Goal: Communication & Community: Ask a question

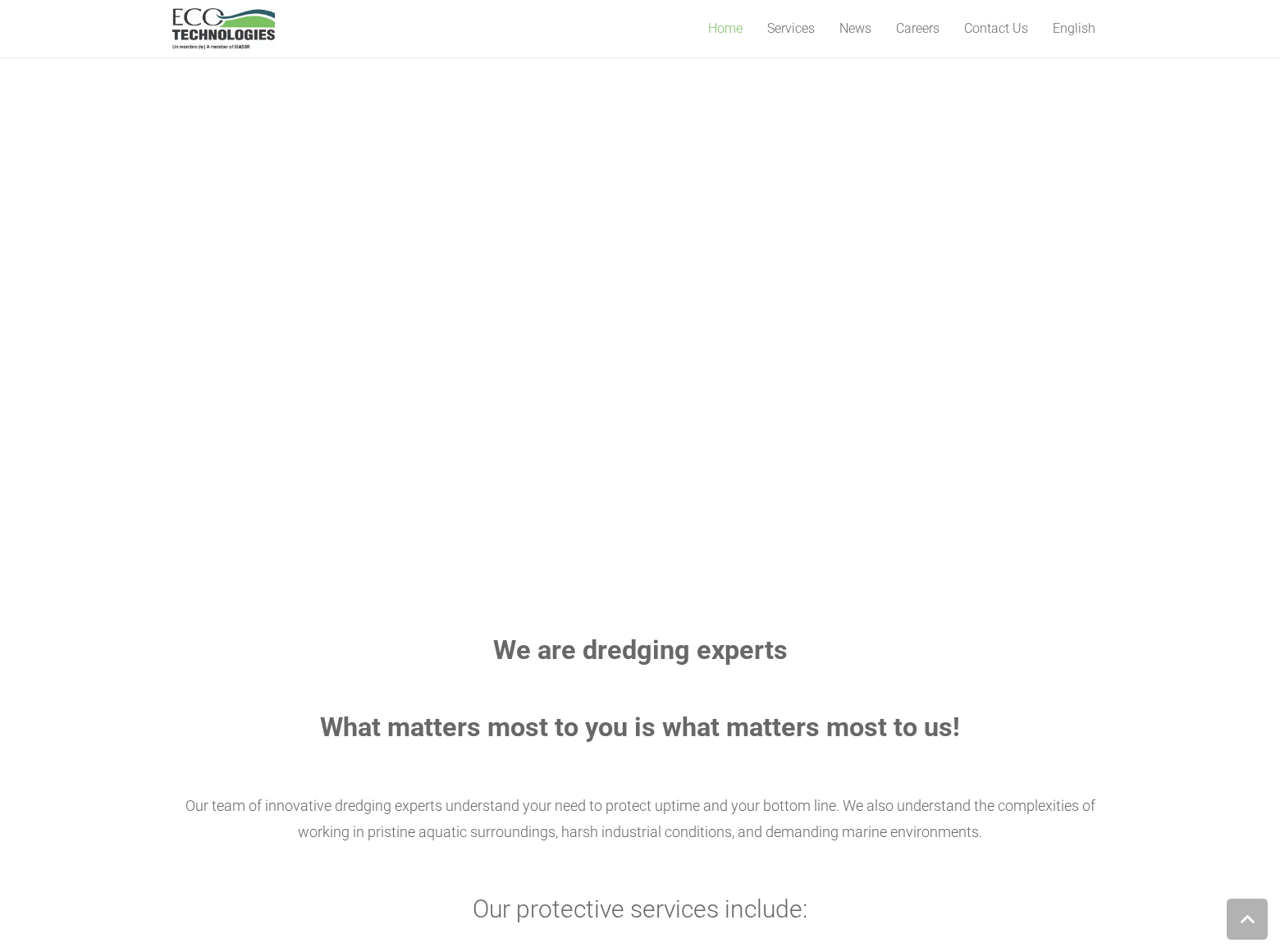
scroll to position [4006, 0]
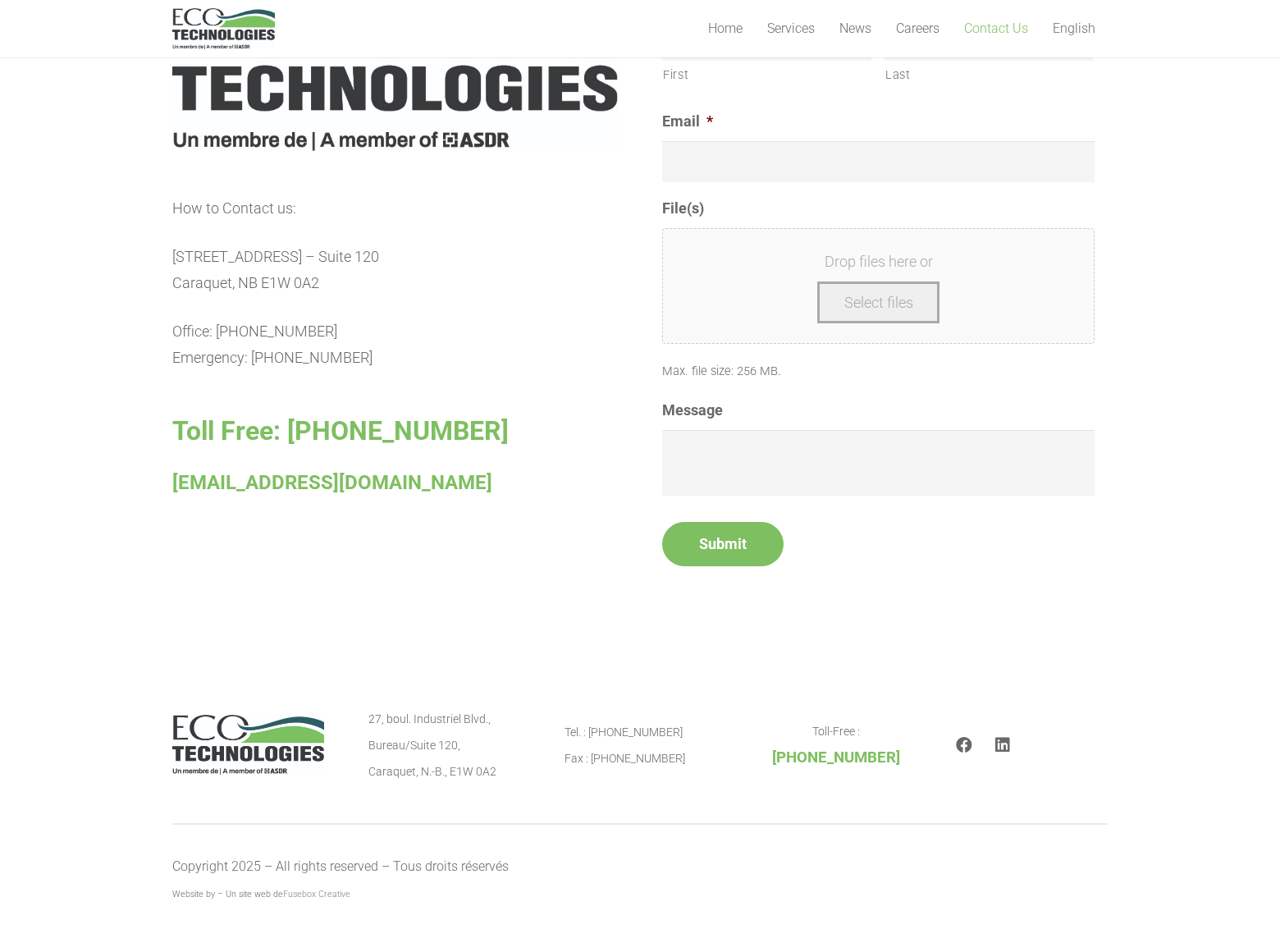
scroll to position [684, 0]
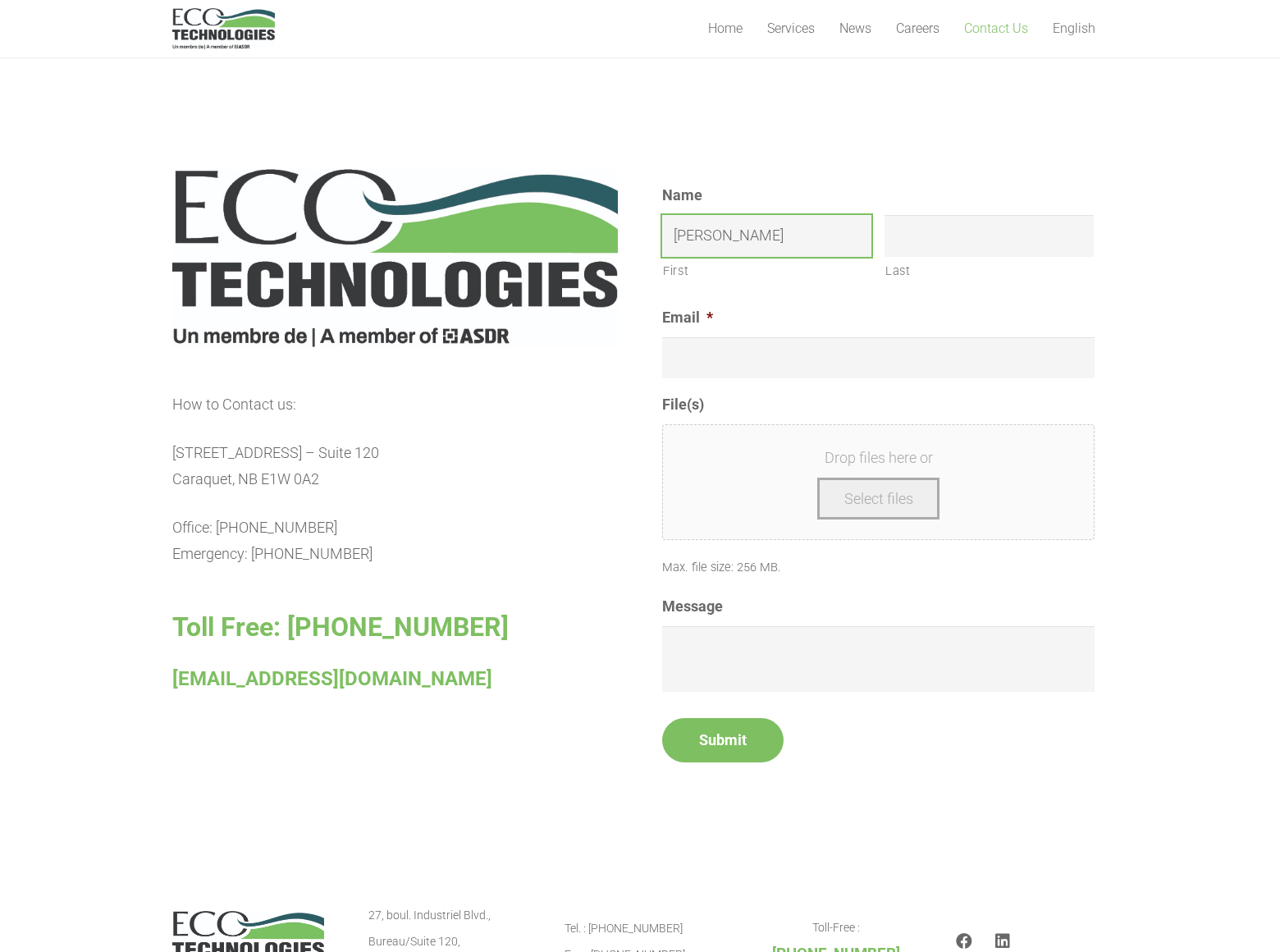
type input "[PERSON_NAME]"
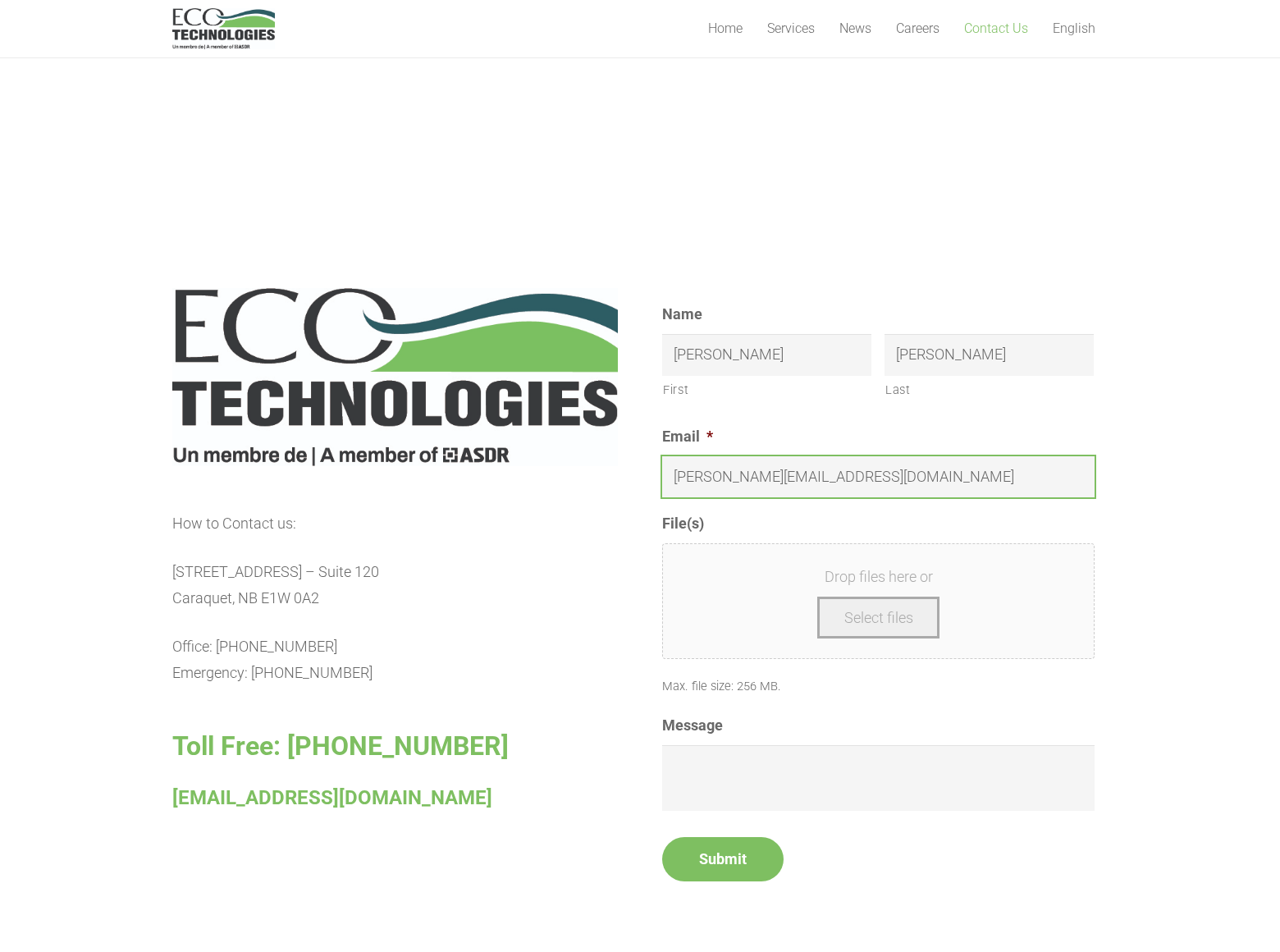
type input "[PERSON_NAME][EMAIL_ADDRESS][DOMAIN_NAME]"
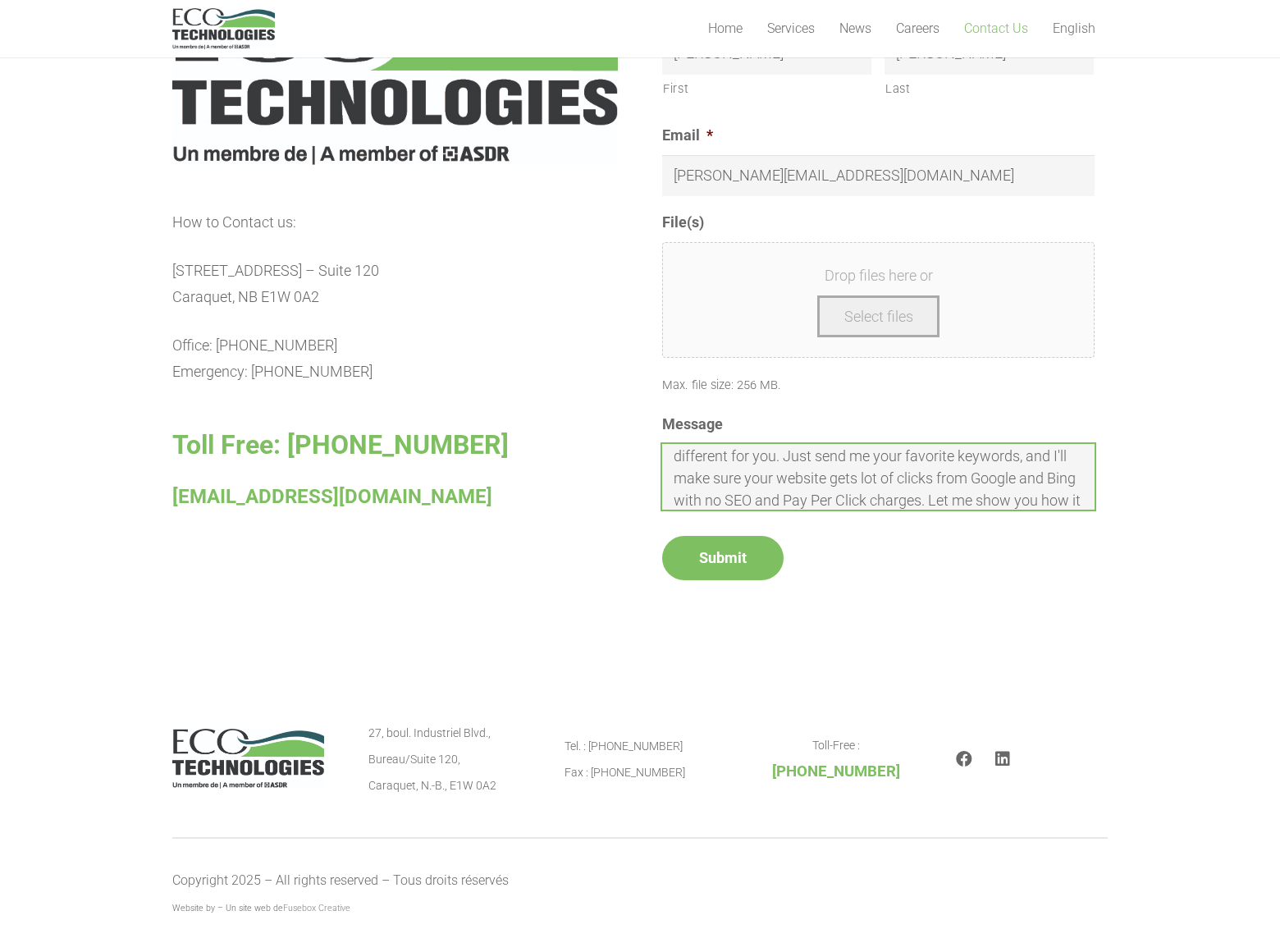
scroll to position [53, 0]
type textarea "Forget about the SEO and Pay Per Click. I have something different for you. Jus…"
click at [722, 557] on input "Submit" at bounding box center [722, 558] width 121 height 44
